Goal: Find specific page/section: Find specific page/section

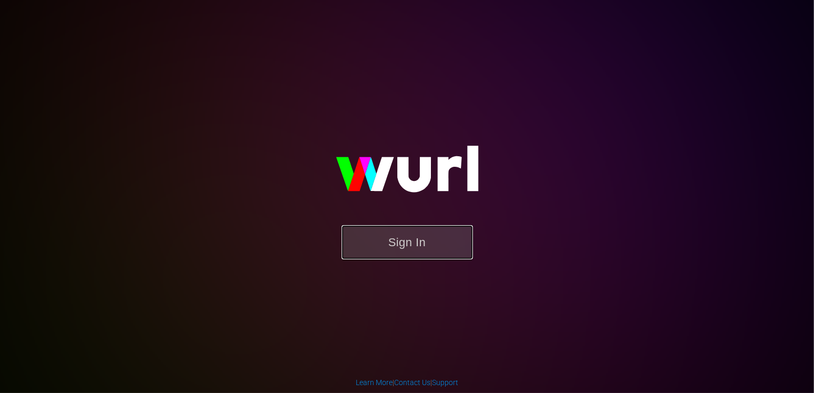
click at [425, 257] on button "Sign In" at bounding box center [407, 242] width 131 height 34
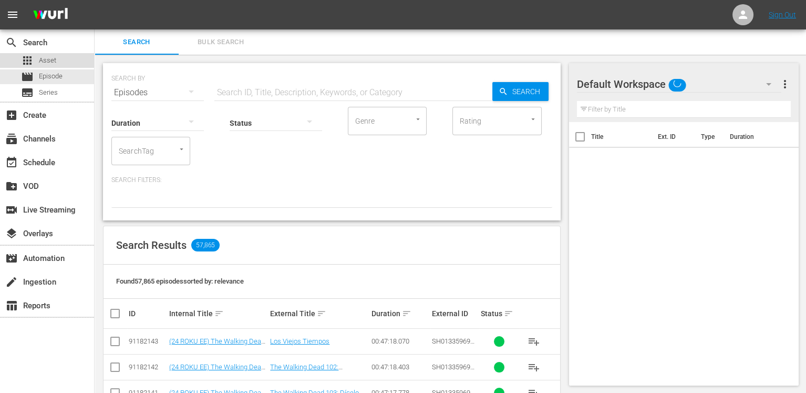
click at [48, 62] on span "Asset" at bounding box center [47, 60] width 17 height 11
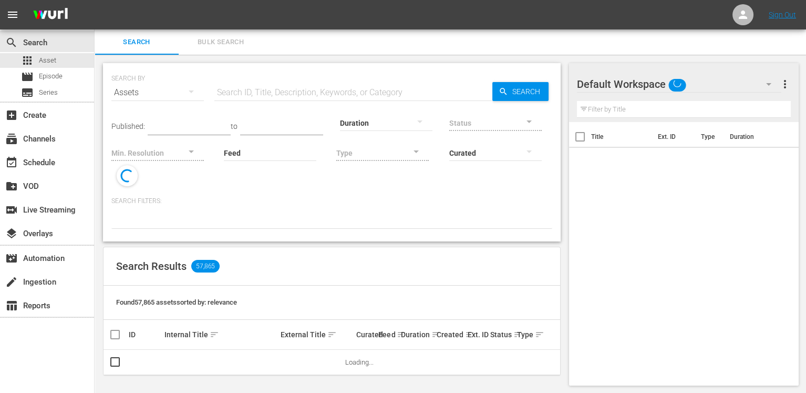
click at [297, 92] on input "text" at bounding box center [353, 92] width 278 height 25
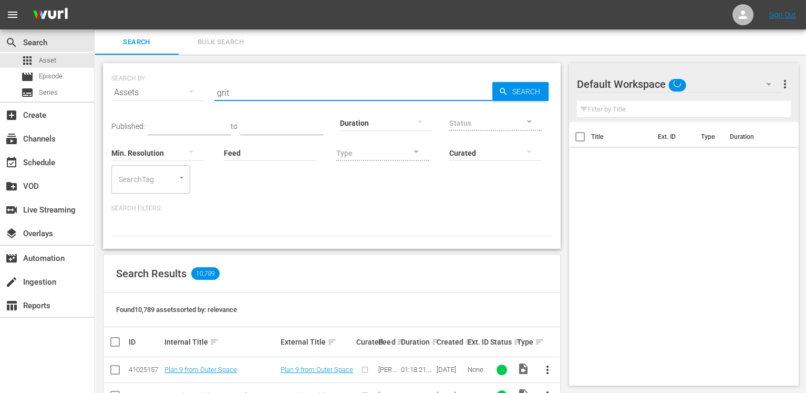
type input "grits"
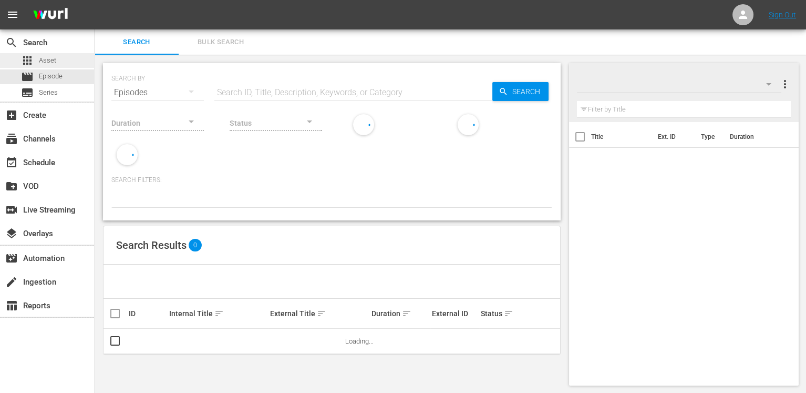
click at [61, 64] on div "apps Asset" at bounding box center [47, 60] width 94 height 15
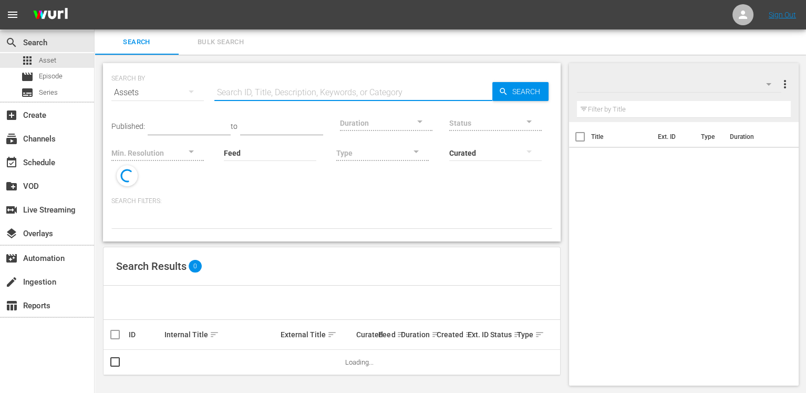
click at [308, 93] on input "text" at bounding box center [353, 92] width 278 height 25
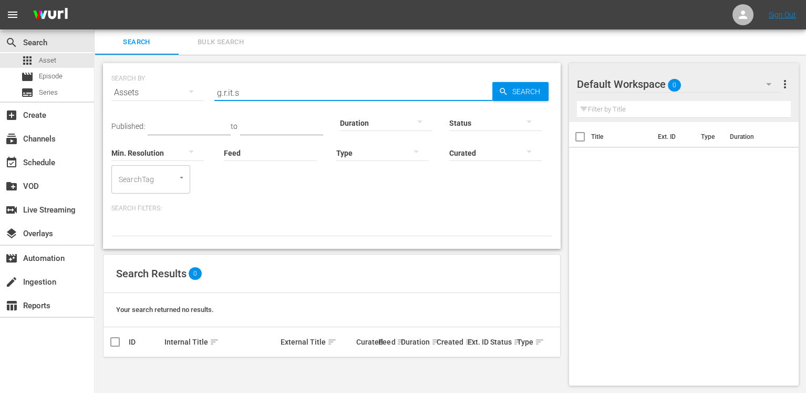
scroll to position [1, 0]
click at [251, 92] on input "g.r.it.s" at bounding box center [353, 91] width 278 height 25
type input "grits"
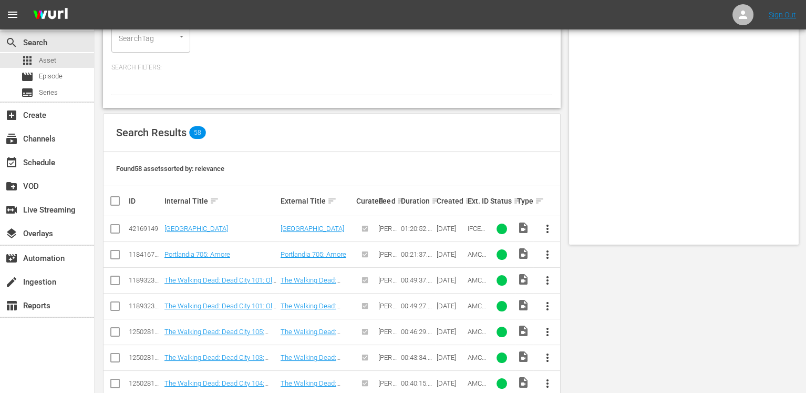
scroll to position [0, 0]
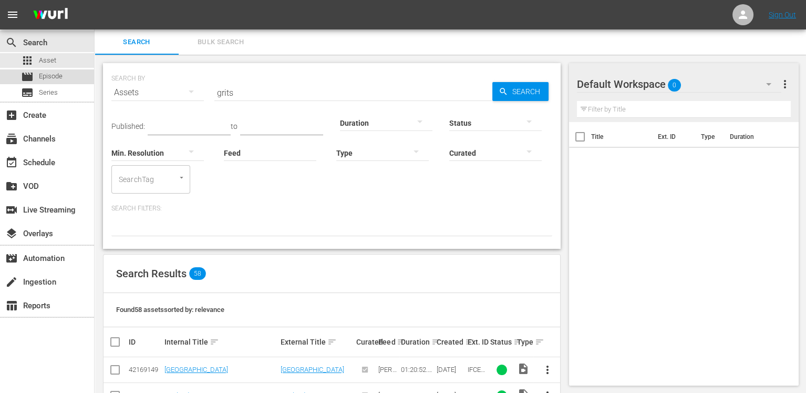
click at [66, 77] on div "movie Episode" at bounding box center [47, 76] width 94 height 15
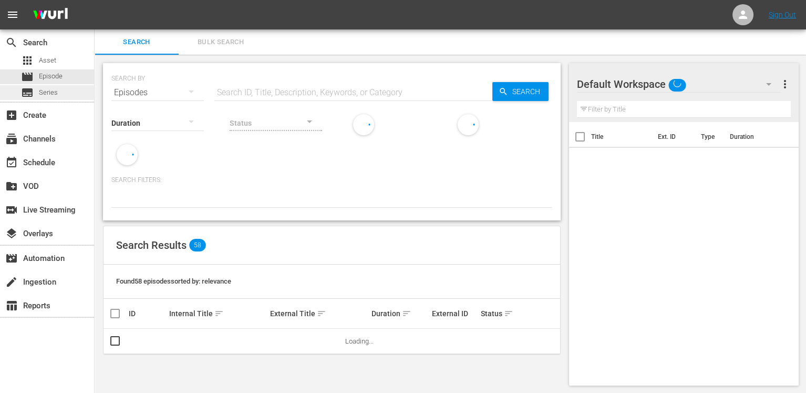
click at [71, 99] on div "subtitles Series" at bounding box center [47, 92] width 94 height 15
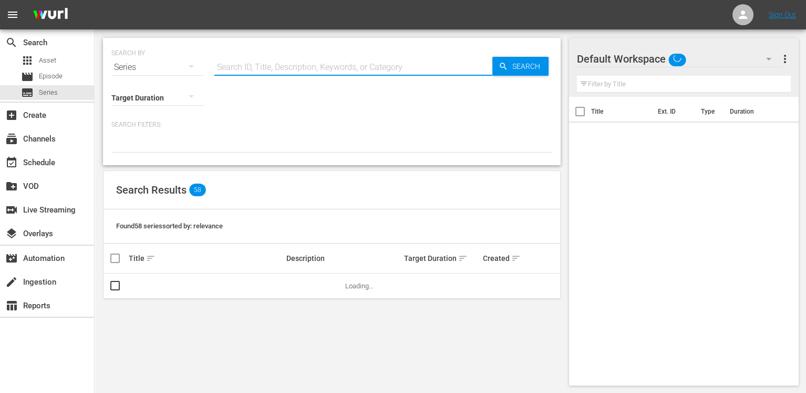
click at [314, 64] on input "text" at bounding box center [353, 67] width 278 height 25
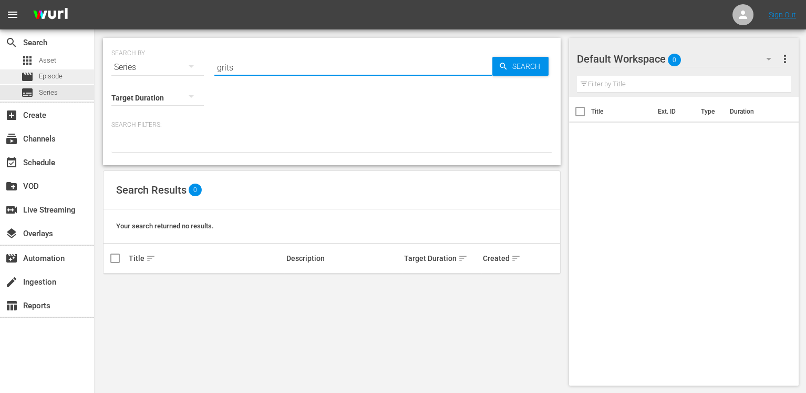
type input "grits"
click at [39, 71] on span "Episode" at bounding box center [51, 76] width 24 height 11
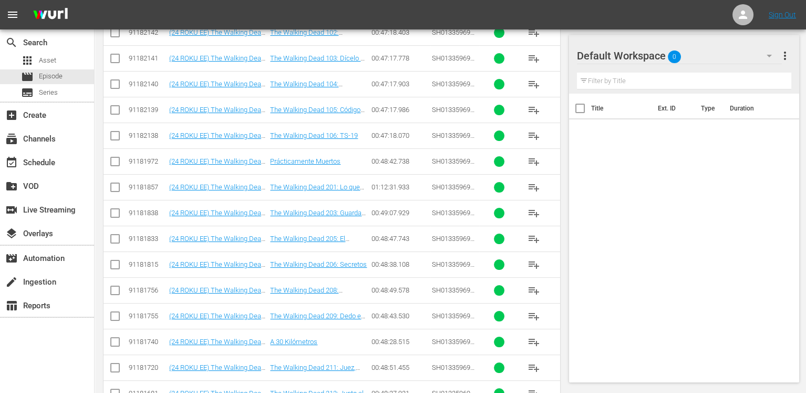
scroll to position [368, 0]
